Goal: Transaction & Acquisition: Purchase product/service

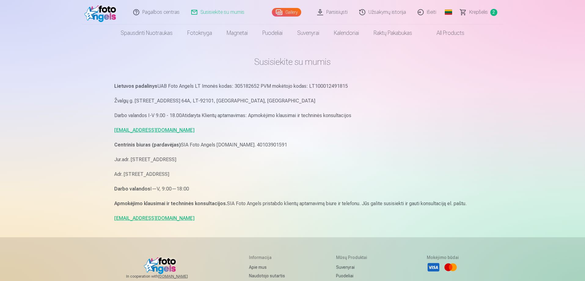
click at [405, 165] on div "Lietuvos padalinys UAB Foto Angels LT Imonės kodas: 305182652 PVM mokėtojo koda…" at bounding box center [292, 152] width 357 height 141
click at [481, 10] on span "Krepšelis" at bounding box center [478, 12] width 19 height 7
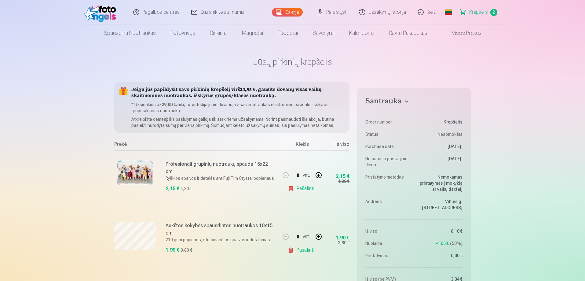
click at [286, 13] on link "Galerija" at bounding box center [287, 12] width 31 height 9
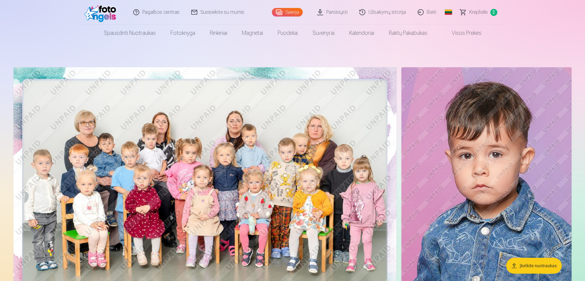
click at [486, 10] on span "Krepšelis" at bounding box center [478, 12] width 19 height 7
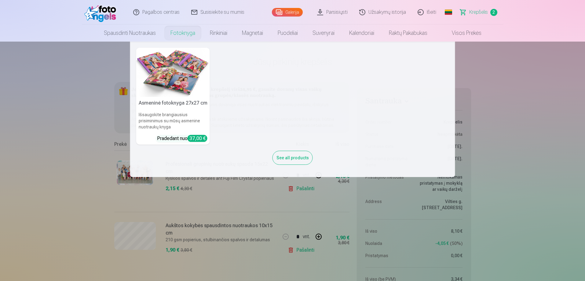
click at [163, 100] on h5 "Asmeninė fotoknyga 27x27 cm" at bounding box center [173, 103] width 74 height 12
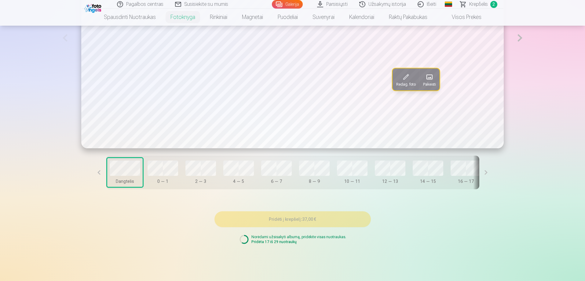
scroll to position [519, 0]
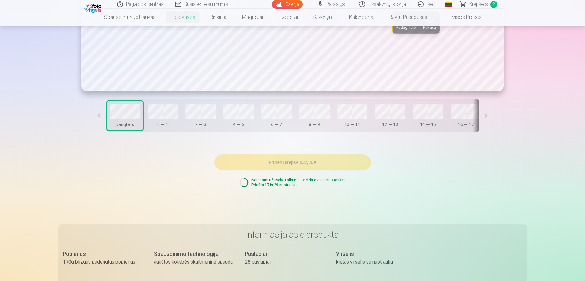
click at [479, 115] on button at bounding box center [486, 116] width 14 height 34
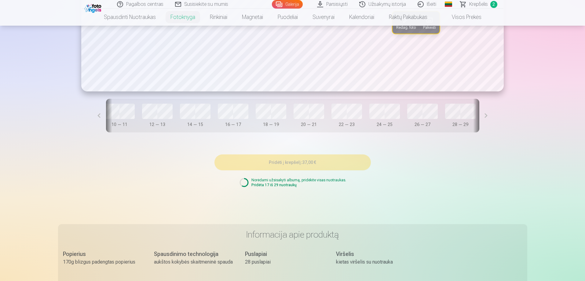
click at [479, 115] on button at bounding box center [486, 116] width 14 height 34
click at [305, 182] on p "Norėdami užsisakyti albumą, pridėkite visas nuotraukas." at bounding box center [298, 180] width 95 height 5
click at [286, 186] on p "Pridėta 17 iš 29 nuotraukų" at bounding box center [298, 184] width 95 height 5
click at [298, 181] on p "Norėdami užsisakyti albumą, pridėkite visas nuotraukas." at bounding box center [298, 180] width 95 height 5
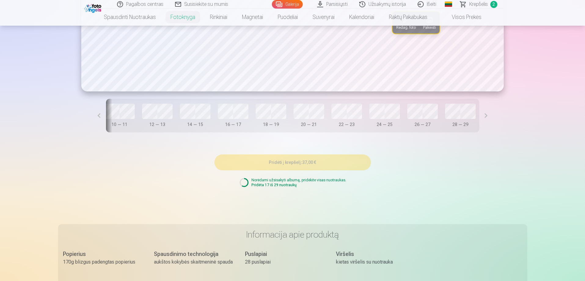
click at [302, 174] on div "Pridėti į krepšelį : 37,00 € Norėdami užsisakyti albumą, pridėkite visas nuotra…" at bounding box center [293, 171] width 156 height 48
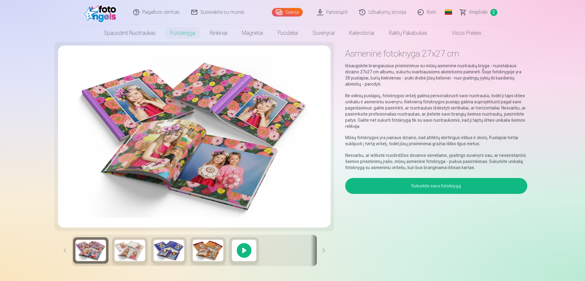
scroll to position [0, 0]
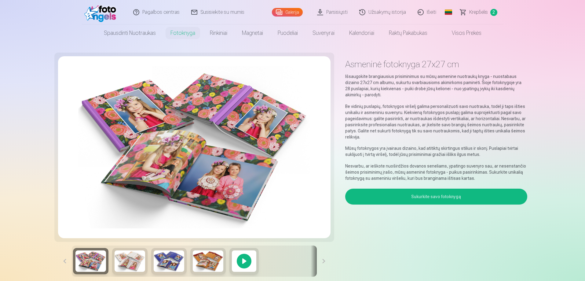
click at [289, 10] on link "Galerija" at bounding box center [287, 12] width 31 height 9
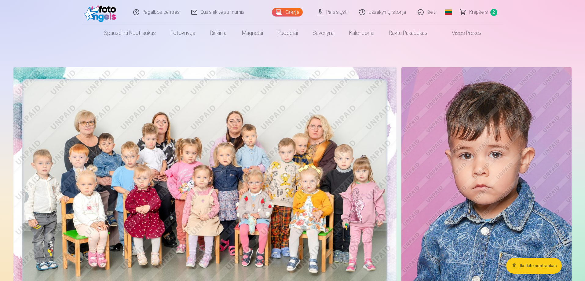
click at [502, 170] on img at bounding box center [487, 194] width 170 height 255
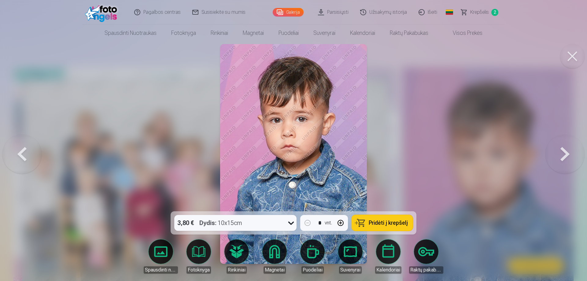
click at [291, 222] on icon at bounding box center [291, 223] width 10 height 10
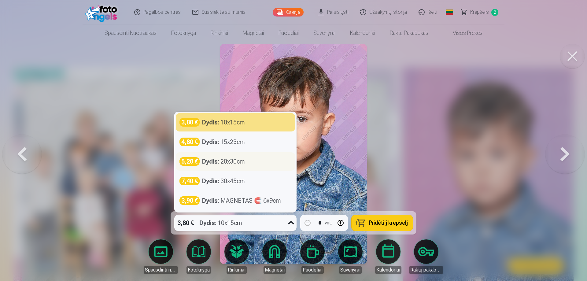
click at [229, 164] on div "Dydis : 20x30cm" at bounding box center [223, 161] width 43 height 9
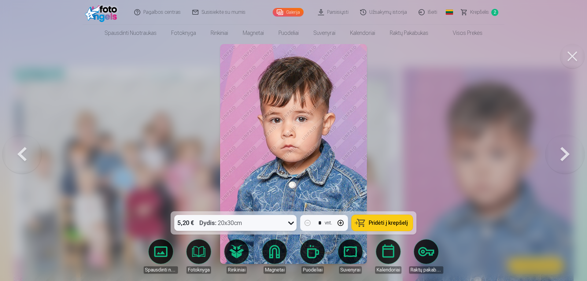
click at [392, 223] on span "Pridėti į krepšelį" at bounding box center [388, 223] width 39 height 6
click at [567, 57] on button at bounding box center [572, 56] width 24 height 24
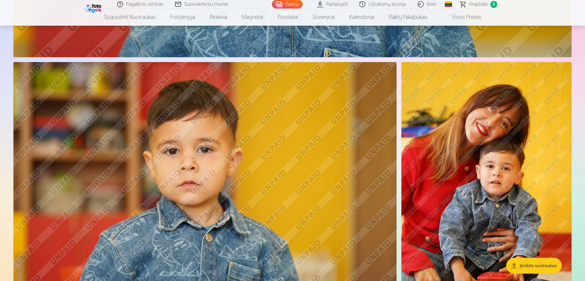
scroll to position [703, 0]
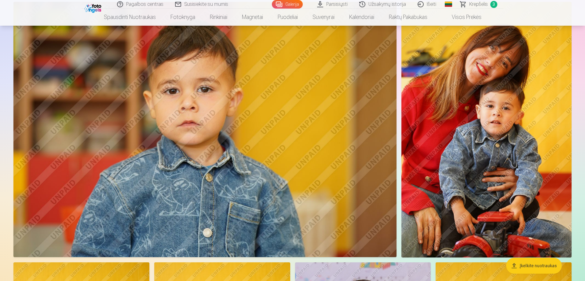
click at [496, 129] on img at bounding box center [487, 129] width 170 height 255
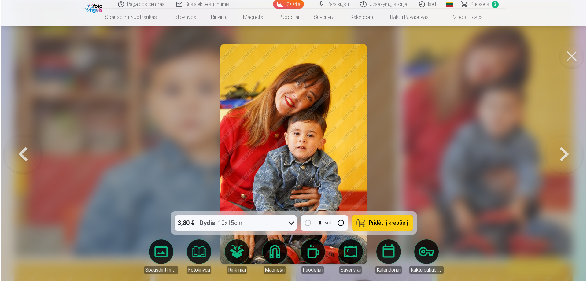
scroll to position [705, 0]
click at [341, 223] on button "button" at bounding box center [340, 222] width 15 height 15
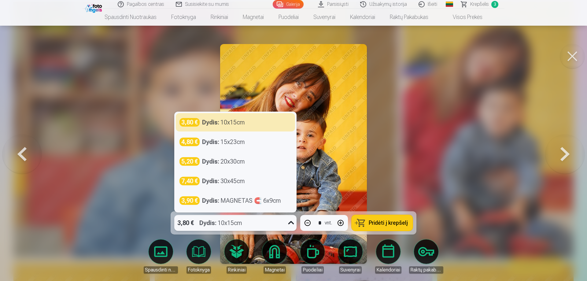
click at [290, 223] on icon at bounding box center [291, 222] width 6 height 3
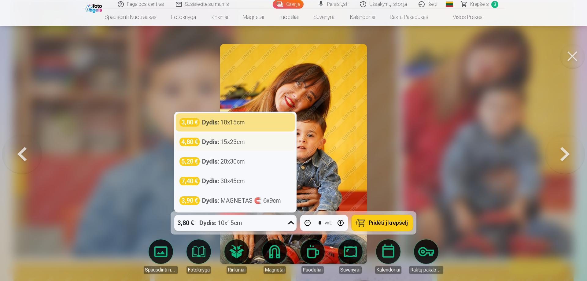
click at [245, 142] on div "Dydis : 15x23cm" at bounding box center [223, 142] width 43 height 9
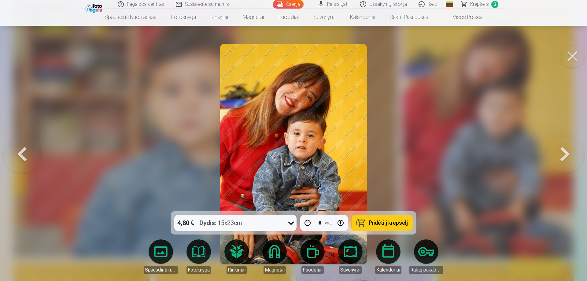
click at [395, 222] on span "Pridėti į krepšelį" at bounding box center [388, 223] width 39 height 6
type input "*"
click at [395, 222] on span "Pridėti į krepšelį" at bounding box center [388, 223] width 39 height 6
click at [570, 57] on button at bounding box center [572, 56] width 24 height 24
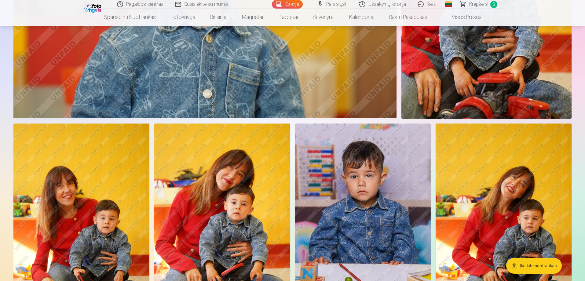
scroll to position [917, 0]
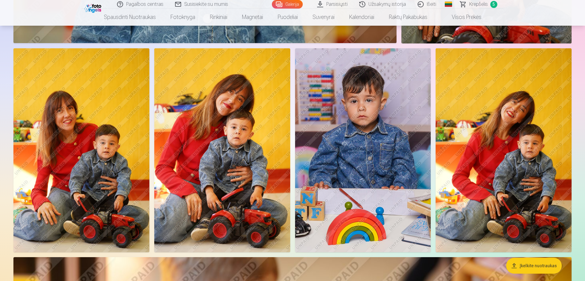
click at [237, 148] on img at bounding box center [222, 150] width 136 height 204
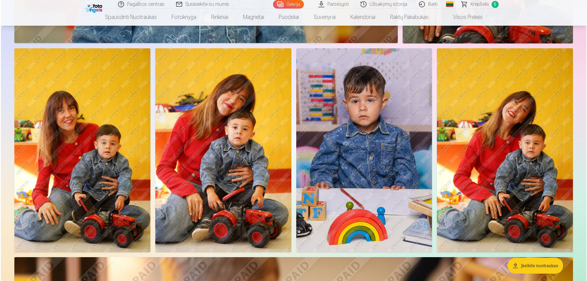
scroll to position [919, 0]
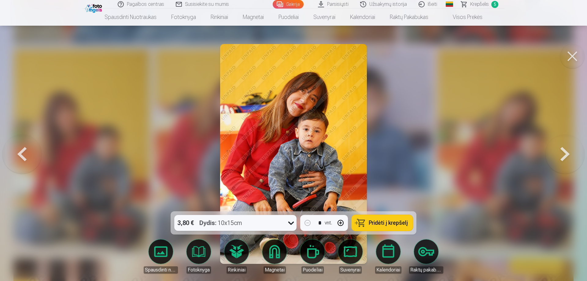
click at [296, 225] on div at bounding box center [290, 223] width 11 height 16
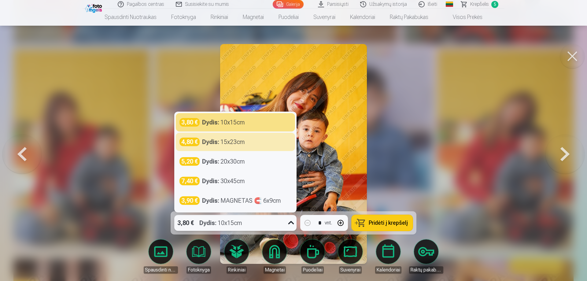
click at [434, 133] on div at bounding box center [293, 140] width 587 height 281
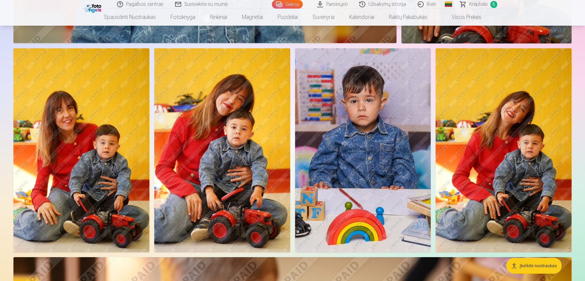
click at [196, 136] on img at bounding box center [222, 150] width 136 height 204
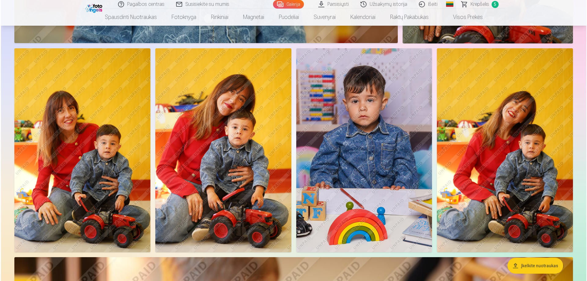
scroll to position [919, 0]
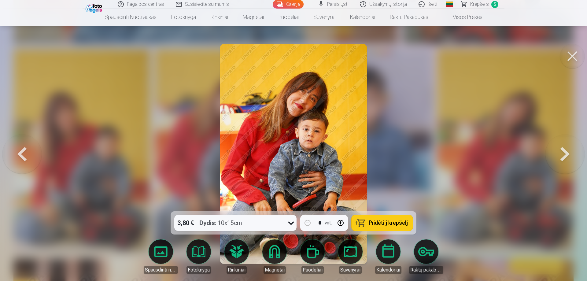
click at [390, 224] on span "Pridėti į krepšelį" at bounding box center [388, 223] width 39 height 6
click at [569, 54] on button at bounding box center [572, 56] width 24 height 24
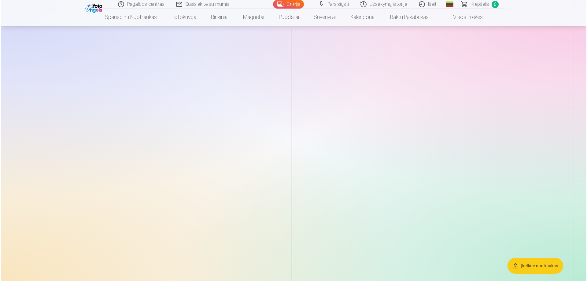
scroll to position [2200, 0]
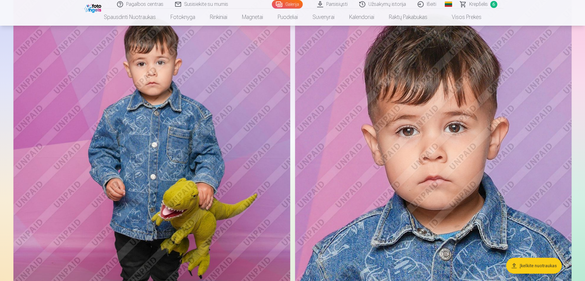
click at [175, 103] on img at bounding box center [151, 195] width 277 height 415
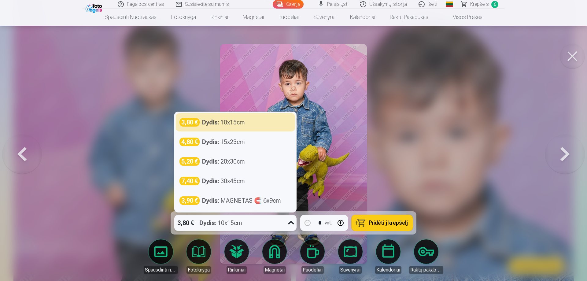
click at [291, 224] on icon at bounding box center [291, 222] width 6 height 3
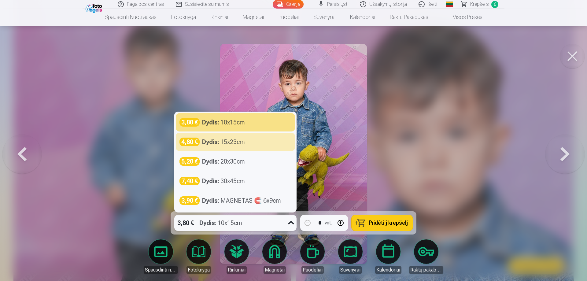
click at [387, 224] on span "Pridėti į krepšelį" at bounding box center [388, 223] width 39 height 6
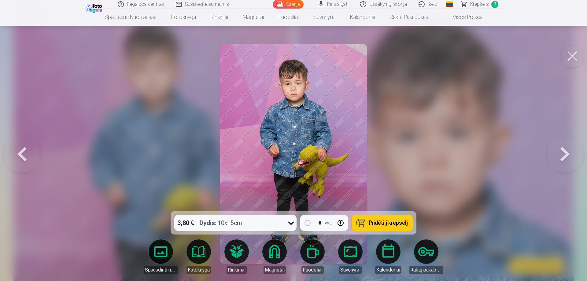
click at [570, 53] on button at bounding box center [572, 56] width 24 height 24
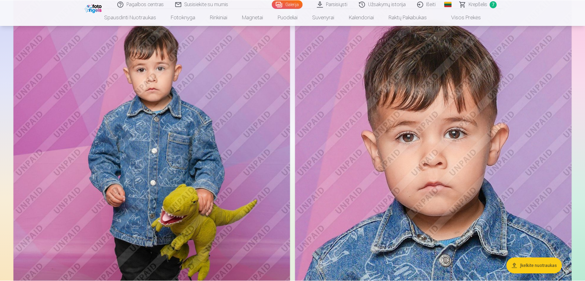
scroll to position [2195, 0]
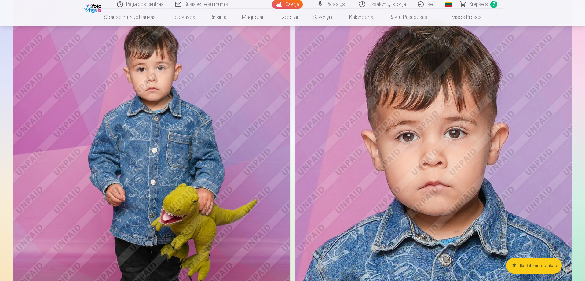
click at [467, 161] on img at bounding box center [433, 202] width 277 height 416
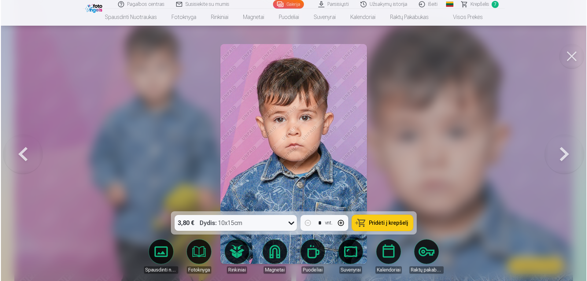
scroll to position [2200, 0]
click at [384, 217] on button "Pridėti į krepšelį" at bounding box center [381, 223] width 61 height 16
click at [573, 60] on button at bounding box center [572, 56] width 24 height 24
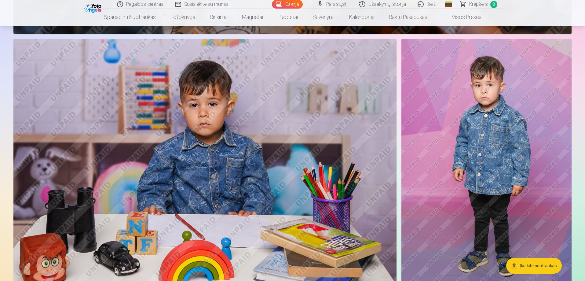
click at [449, 126] on img at bounding box center [487, 166] width 170 height 255
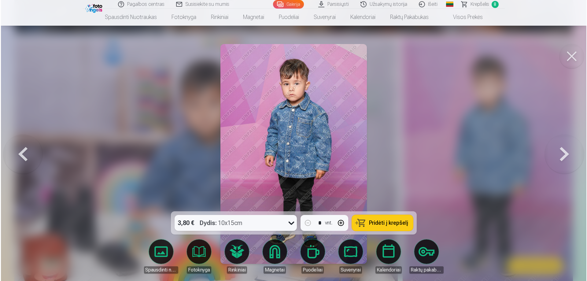
scroll to position [1893, 0]
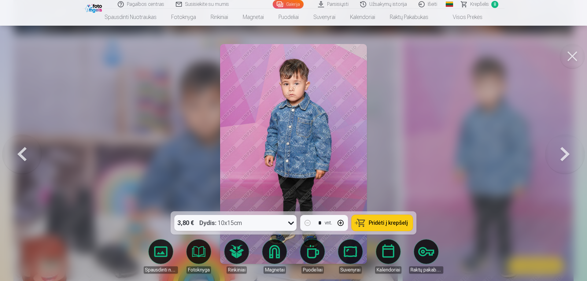
click at [385, 220] on span "Pridėti į krepšelį" at bounding box center [388, 223] width 39 height 6
click at [575, 57] on button at bounding box center [572, 56] width 24 height 24
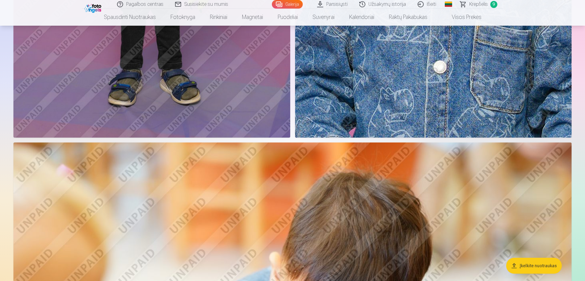
scroll to position [2409, 0]
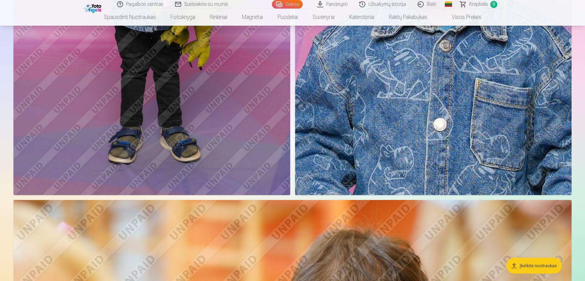
click at [480, 6] on span "Krepšelis" at bounding box center [478, 4] width 19 height 7
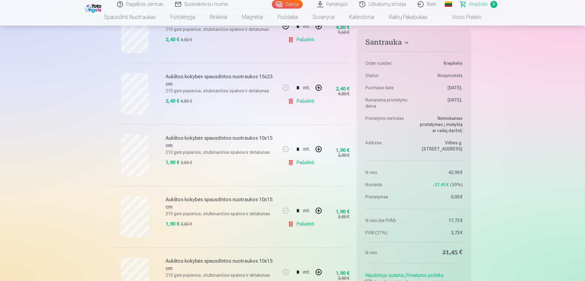
scroll to position [275, 0]
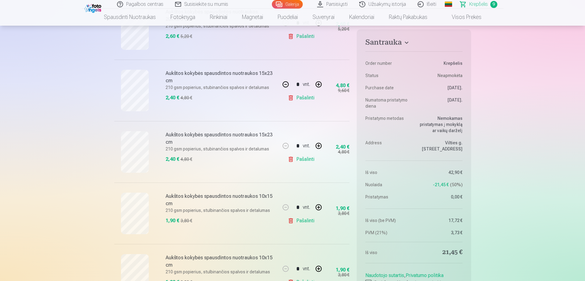
click at [299, 154] on link "Pašalinti" at bounding box center [302, 159] width 29 height 12
click at [304, 161] on link "Pašalinti" at bounding box center [302, 159] width 29 height 12
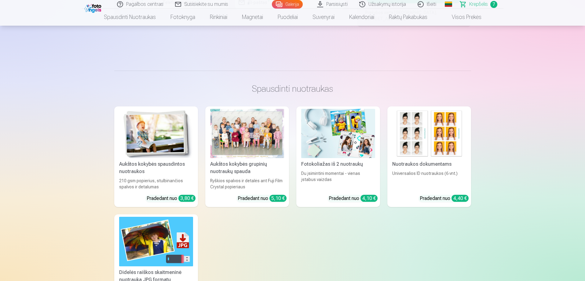
scroll to position [672, 0]
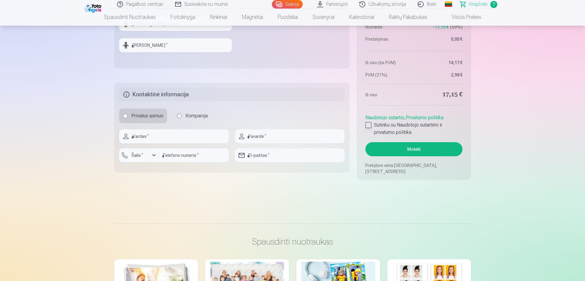
click at [368, 125] on div at bounding box center [368, 125] width 6 height 6
click at [193, 140] on input "text" at bounding box center [174, 136] width 110 height 14
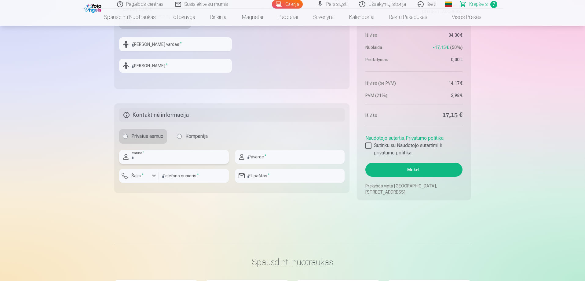
scroll to position [642, 0]
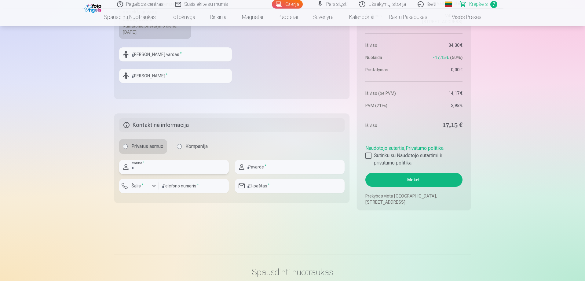
click at [152, 167] on input "text" at bounding box center [174, 167] width 110 height 14
type input "******"
click at [290, 167] on input "text" at bounding box center [290, 167] width 110 height 14
type input "********"
click at [152, 187] on div "button" at bounding box center [153, 185] width 7 height 7
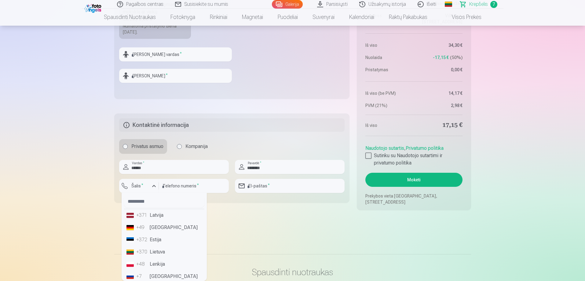
click at [163, 253] on li "+370 Lietuva" at bounding box center [164, 252] width 80 height 12
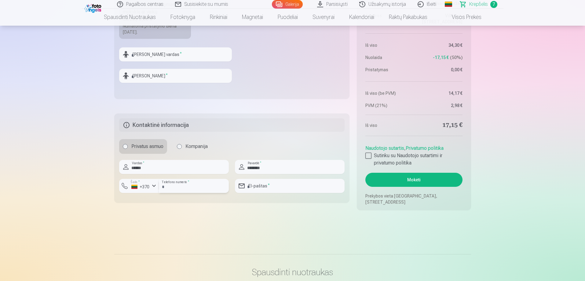
click at [188, 185] on input "number" at bounding box center [194, 186] width 70 height 14
type input "********"
click at [303, 189] on input "email" at bounding box center [290, 186] width 110 height 14
type input "**********"
click at [429, 182] on button "Mokėti" at bounding box center [413, 180] width 97 height 14
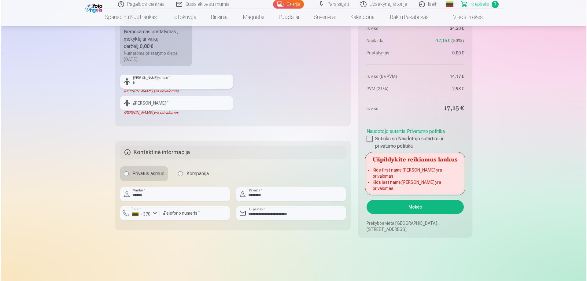
scroll to position [581, 0]
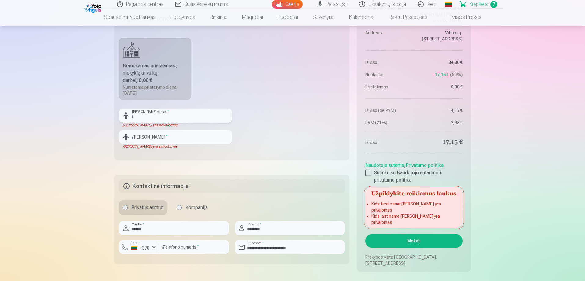
click at [147, 116] on input "text" at bounding box center [175, 115] width 113 height 14
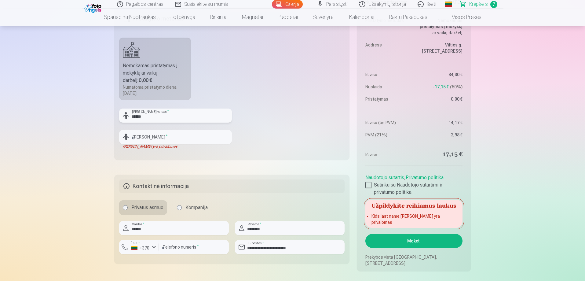
type input "******"
click at [160, 138] on input "text" at bounding box center [175, 137] width 113 height 14
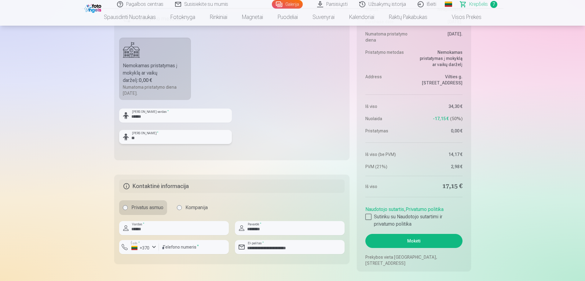
type input "*"
type input "********"
click at [420, 241] on button "Mokėti" at bounding box center [413, 241] width 97 height 14
